Goal: Communication & Community: Answer question/provide support

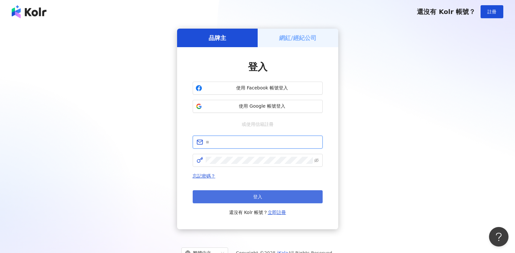
type input "**********"
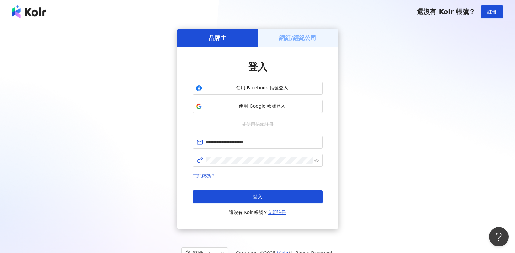
click at [247, 196] on button "登入" at bounding box center [258, 196] width 130 height 13
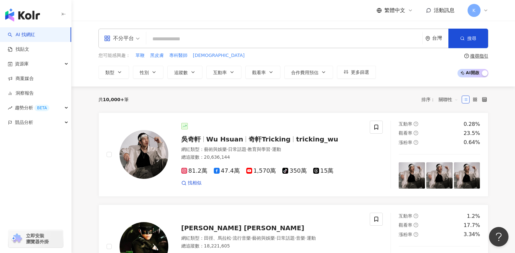
click at [173, 37] on input "search" at bounding box center [284, 39] width 271 height 12
click at [34, 90] on link "洞察報告" at bounding box center [21, 93] width 26 height 7
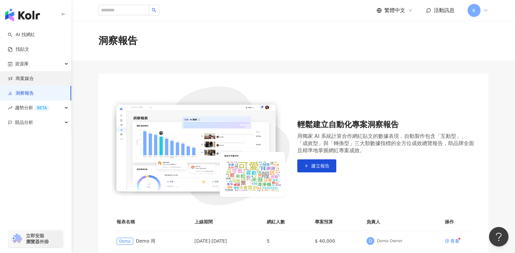
click at [34, 76] on link "商案媒合" at bounding box center [21, 78] width 26 height 7
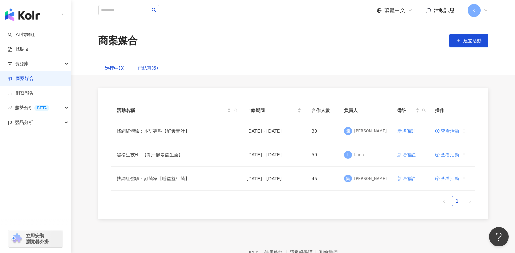
click at [143, 65] on div "已結束(6)" at bounding box center [148, 67] width 20 height 7
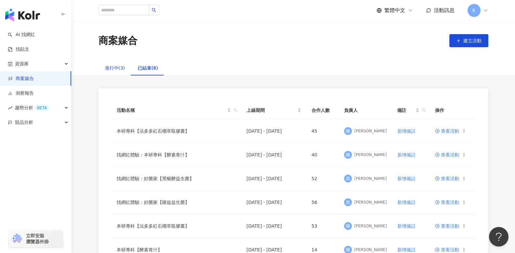
click at [119, 68] on div "進行中(3)" at bounding box center [115, 67] width 20 height 7
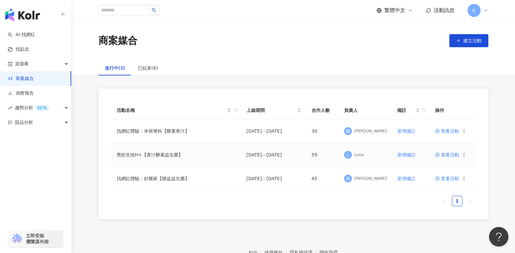
click at [450, 153] on span "查看活動" at bounding box center [447, 155] width 24 height 5
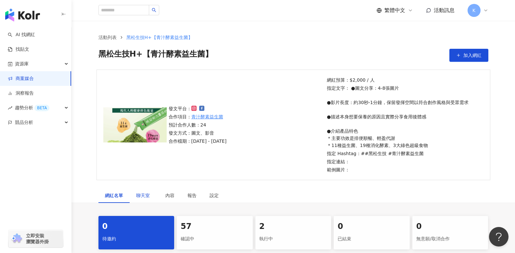
drag, startPoint x: 148, startPoint y: 194, endPoint x: 151, endPoint y: 193, distance: 3.5
click at [148, 194] on span "聊天室" at bounding box center [144, 195] width 16 height 5
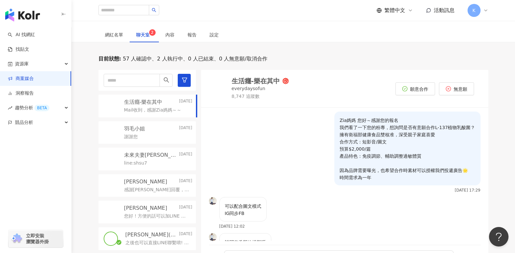
scroll to position [181, 0]
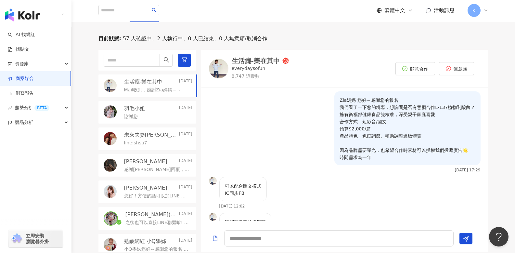
click at [159, 174] on div "[PERSON_NAME] [DATE] 感謝[PERSON_NAME]回覆，沒問題，我們會以圖文+1年廣告主去和客戶提案後盡快回覆您！" at bounding box center [148, 165] width 98 height 23
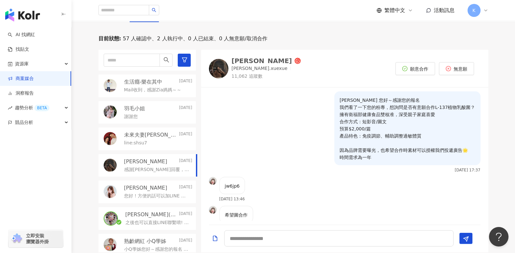
scroll to position [49, 0]
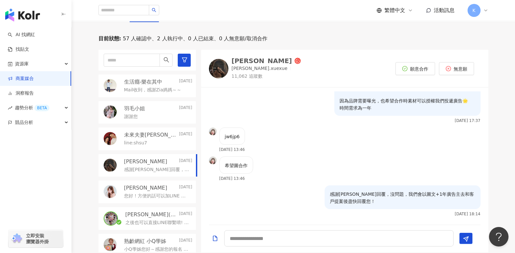
click at [260, 200] on div "感謝[PERSON_NAME]回覆，沒問題，我們會以圖文+1年廣告主去和客戶提案後盡快回覆您！ [DATE] 18:14" at bounding box center [344, 202] width 287 height 35
click at [259, 240] on textarea at bounding box center [339, 238] width 230 height 16
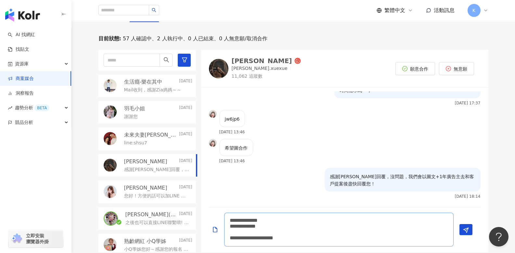
scroll to position [73, 0]
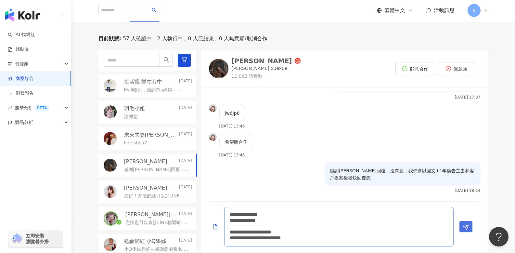
type textarea "**********"
click at [469, 228] on button "Send" at bounding box center [466, 226] width 13 height 11
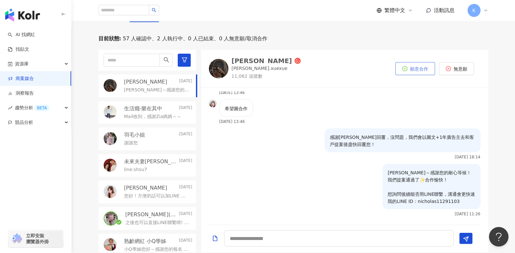
click at [411, 69] on span "願意合作" at bounding box center [419, 68] width 18 height 5
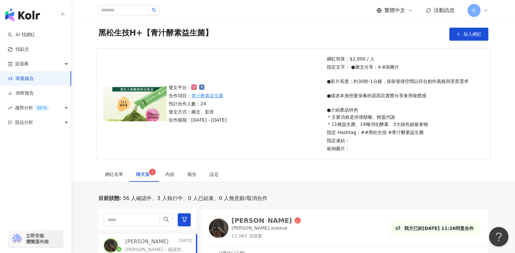
scroll to position [0, 0]
